Goal: Task Accomplishment & Management: Use online tool/utility

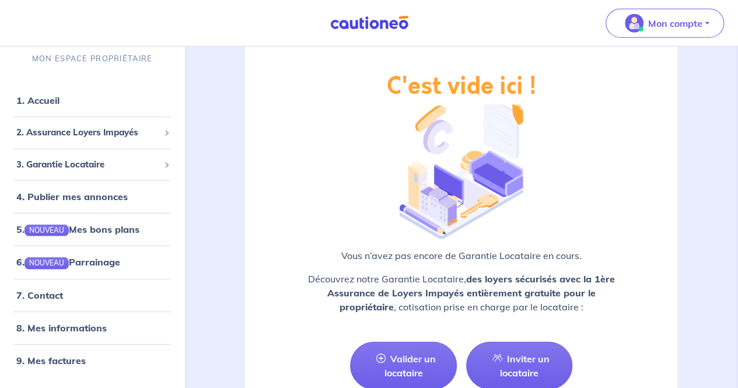
scroll to position [1499, 0]
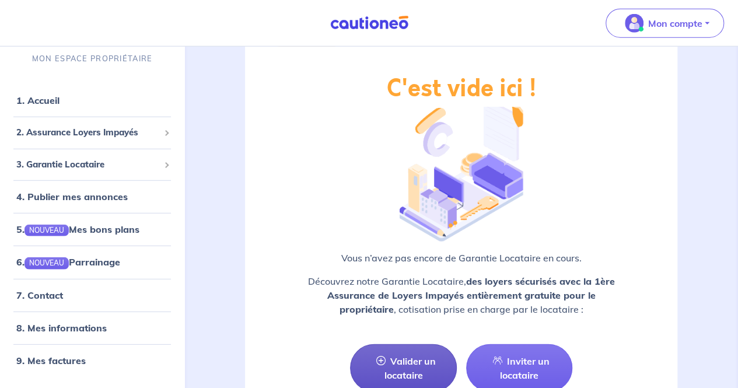
click at [409, 349] on link "Valider un locataire" at bounding box center [403, 368] width 106 height 48
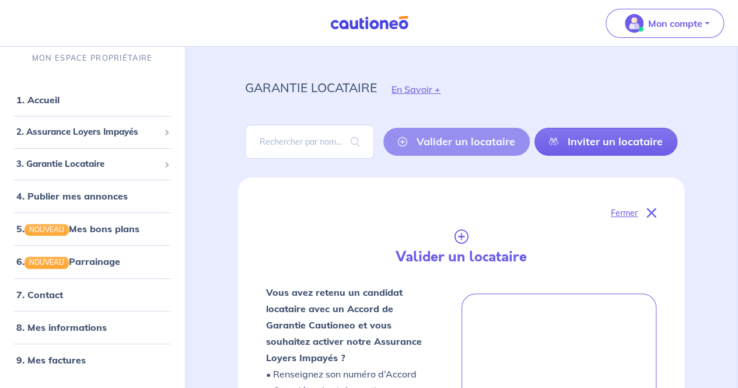
scroll to position [9, 0]
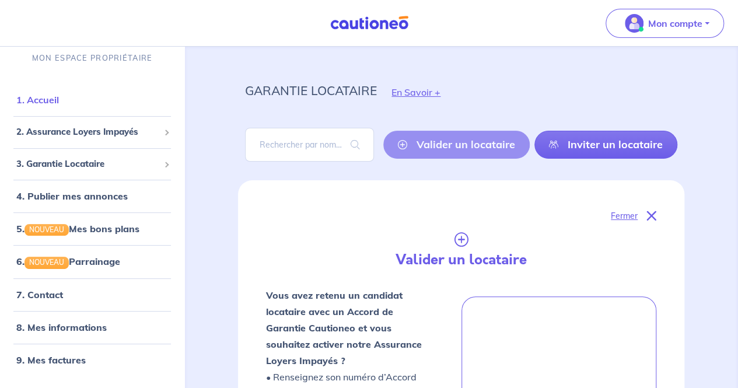
click at [46, 96] on link "1. Accueil" at bounding box center [37, 100] width 43 height 12
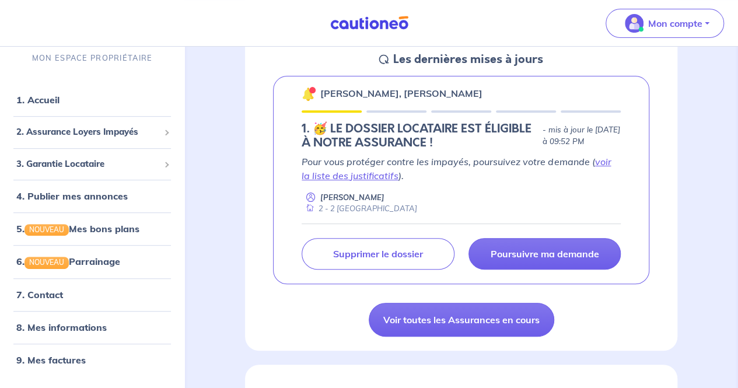
scroll to position [173, 0]
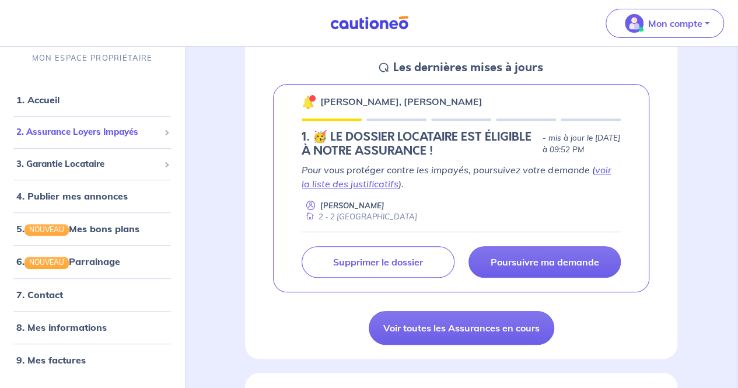
click at [86, 128] on span "2. Assurance Loyers Impayés" at bounding box center [87, 132] width 143 height 13
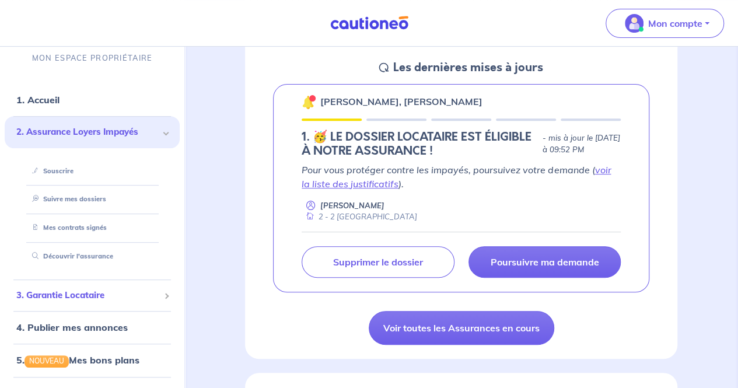
click at [76, 307] on li "3. Garantie Locataire Tester un dossier Suivre mes dossiers Valider un locatair…" at bounding box center [92, 295] width 175 height 32
click at [77, 297] on span "3. Garantie Locataire" at bounding box center [87, 295] width 143 height 13
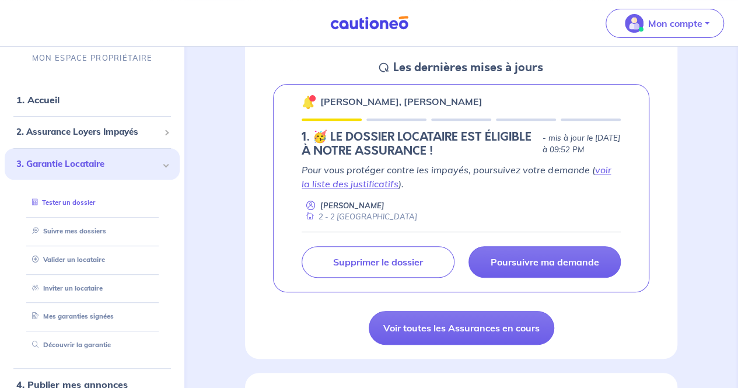
click at [68, 205] on link "Tester un dossier" at bounding box center [61, 203] width 68 height 8
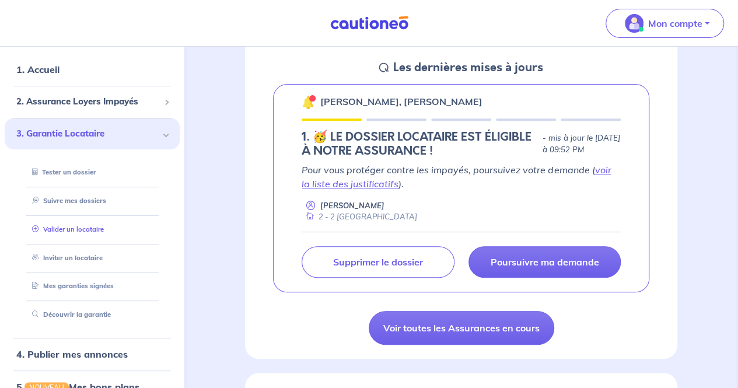
click at [87, 231] on link "Valider un locataire" at bounding box center [65, 229] width 76 height 8
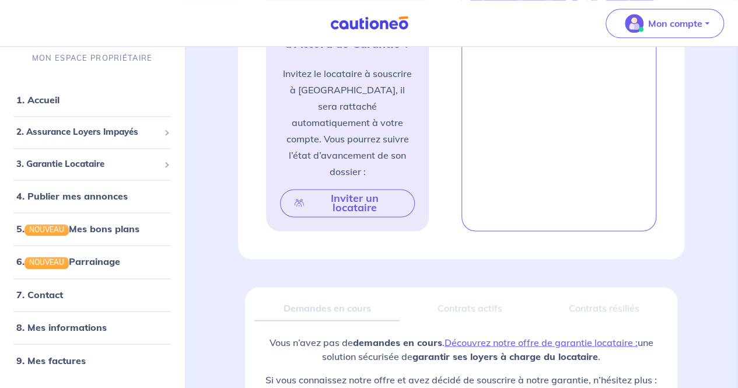
scroll to position [748, 0]
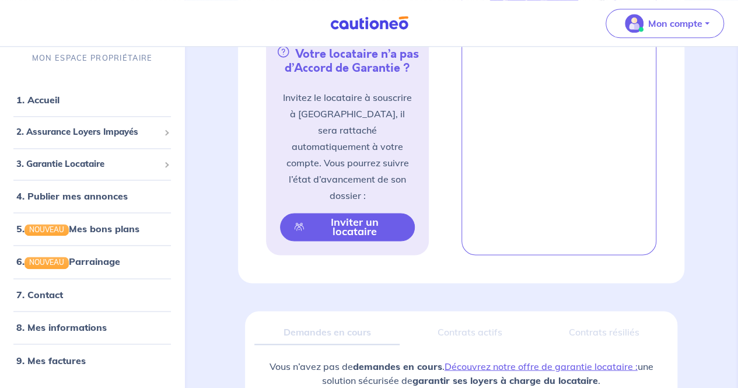
click at [329, 213] on button "Inviter un locataire" at bounding box center [347, 227] width 134 height 28
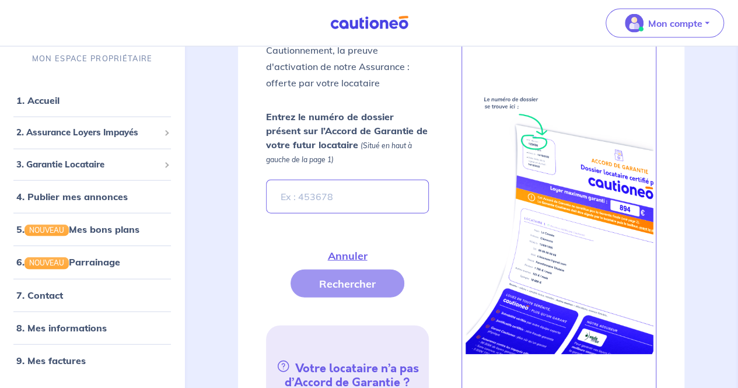
scroll to position [1287, 0]
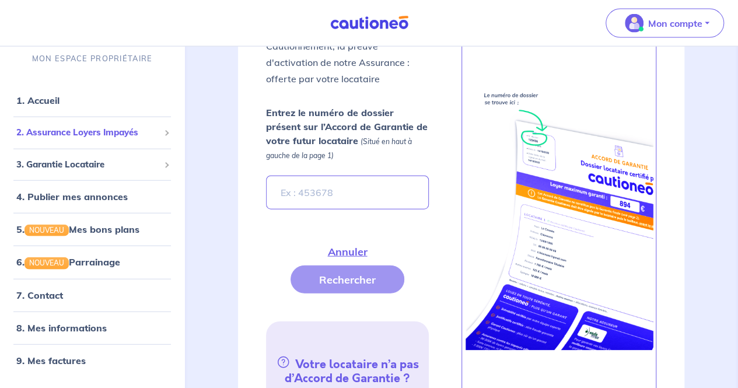
click at [100, 135] on span "2. Assurance Loyers Impayés" at bounding box center [87, 132] width 143 height 13
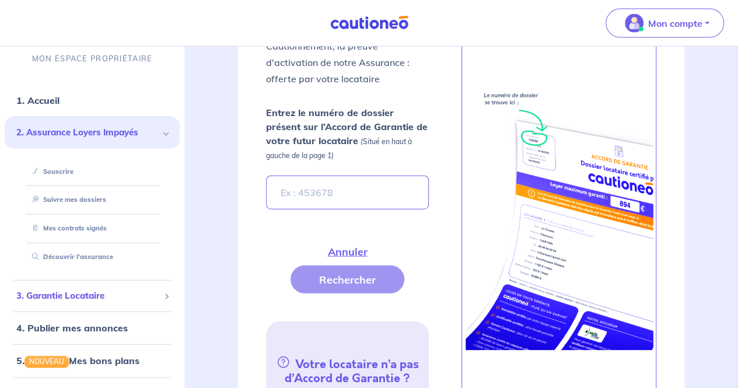
click at [76, 297] on span "3. Garantie Locataire" at bounding box center [87, 295] width 143 height 13
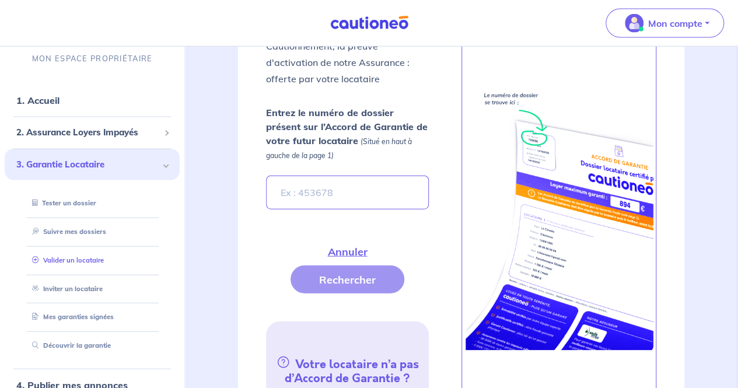
click at [79, 261] on link "Valider un locataire" at bounding box center [65, 259] width 76 height 8
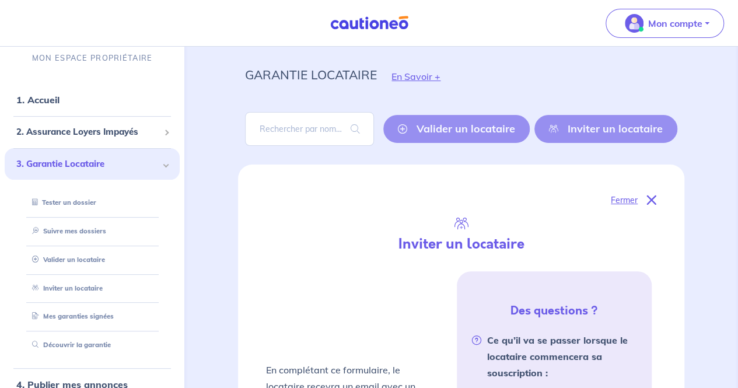
scroll to position [0, 0]
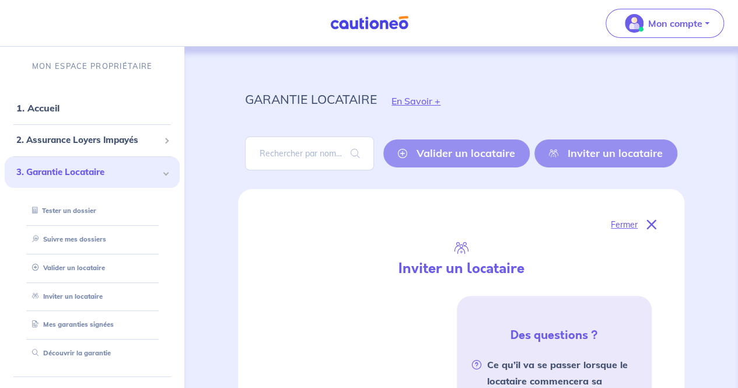
click at [381, 21] on img at bounding box center [368, 23] width 87 height 15
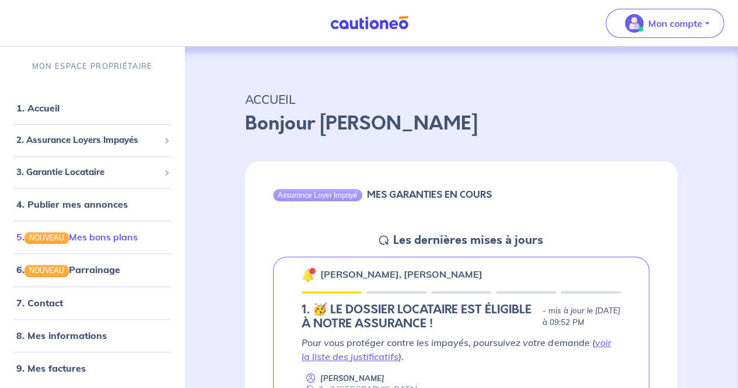
click at [99, 237] on link "5. NOUVEAU Mes bons plans" at bounding box center [76, 237] width 121 height 12
click at [363, 23] on img at bounding box center [368, 23] width 87 height 15
click at [99, 168] on span "3. Garantie Locataire" at bounding box center [87, 172] width 143 height 13
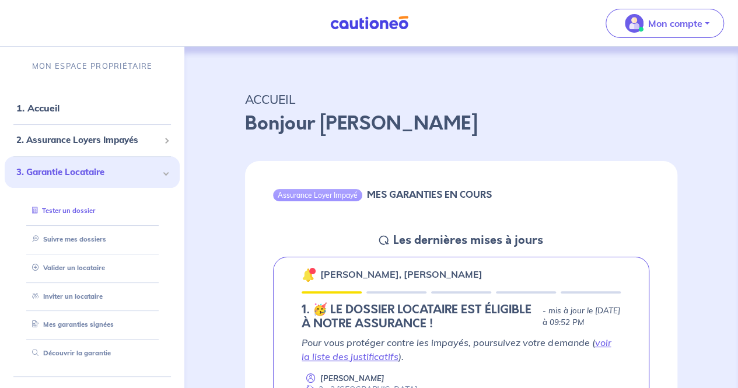
click at [89, 213] on link "Tester un dossier" at bounding box center [61, 210] width 68 height 8
